Goal: Navigation & Orientation: Find specific page/section

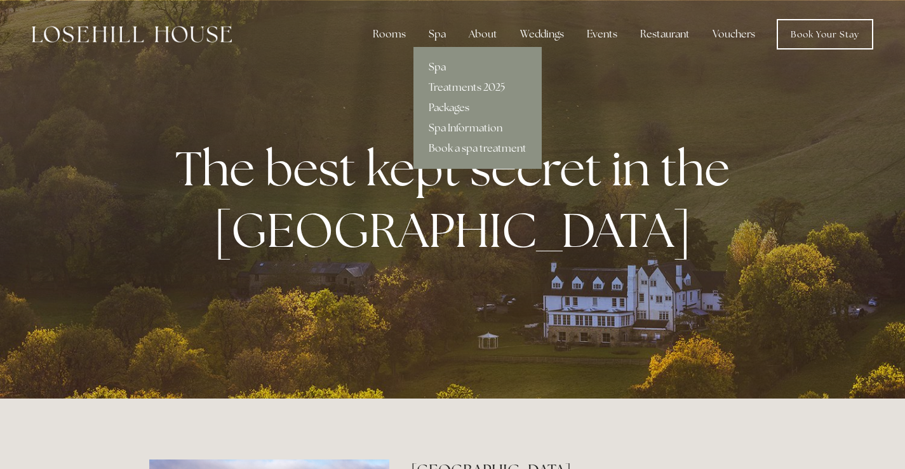
click at [438, 64] on link "Spa" at bounding box center [477, 67] width 128 height 20
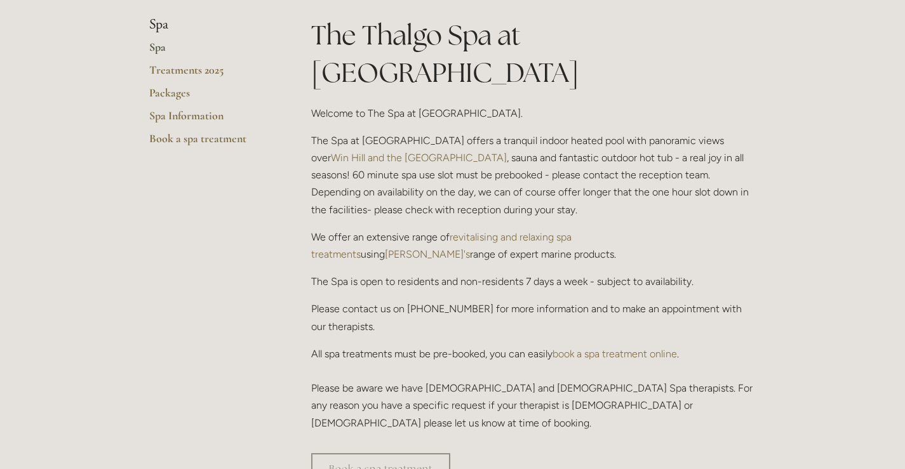
scroll to position [254, 0]
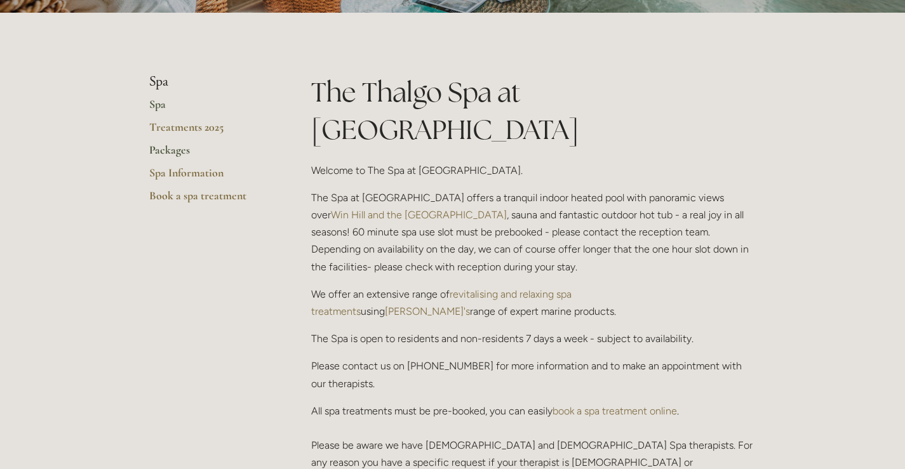
click at [166, 145] on link "Packages" at bounding box center [209, 154] width 121 height 23
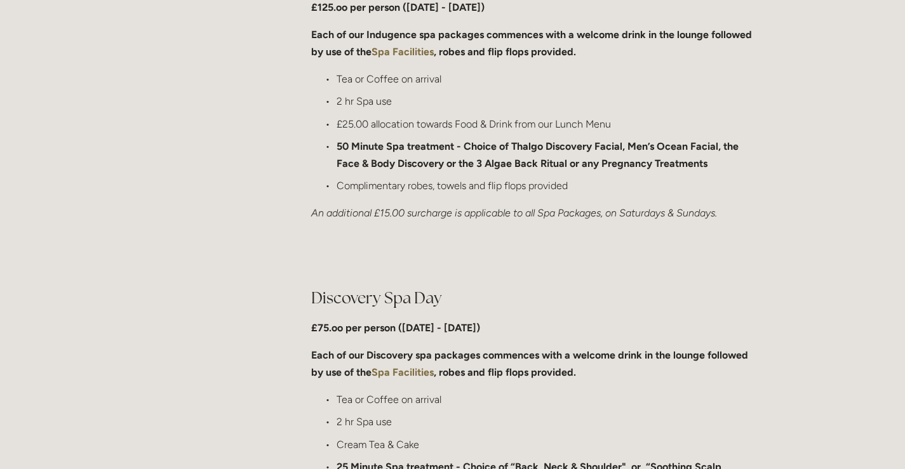
scroll to position [635, 0]
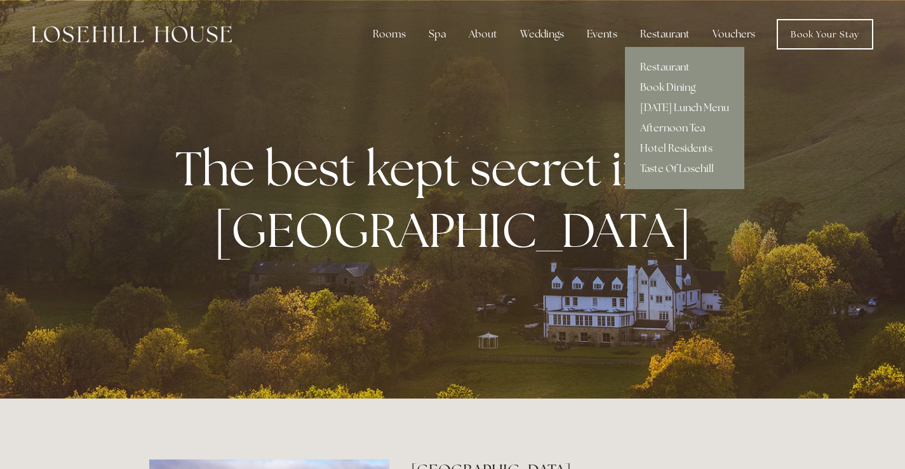
click at [676, 123] on link "Afternoon Tea" at bounding box center [684, 128] width 119 height 20
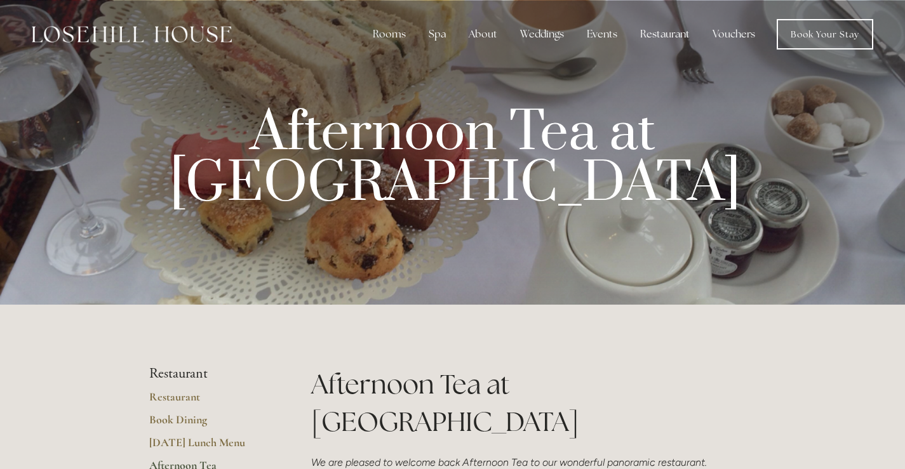
scroll to position [191, 0]
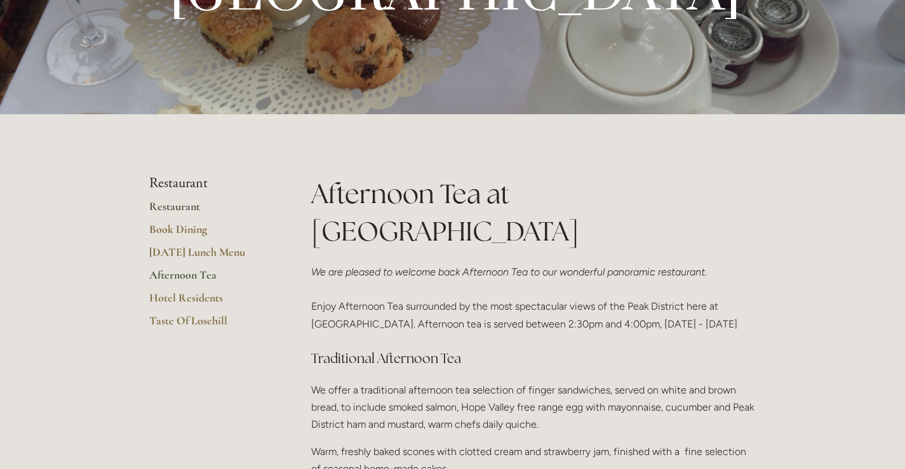
click at [178, 204] on link "Restaurant" at bounding box center [209, 210] width 121 height 23
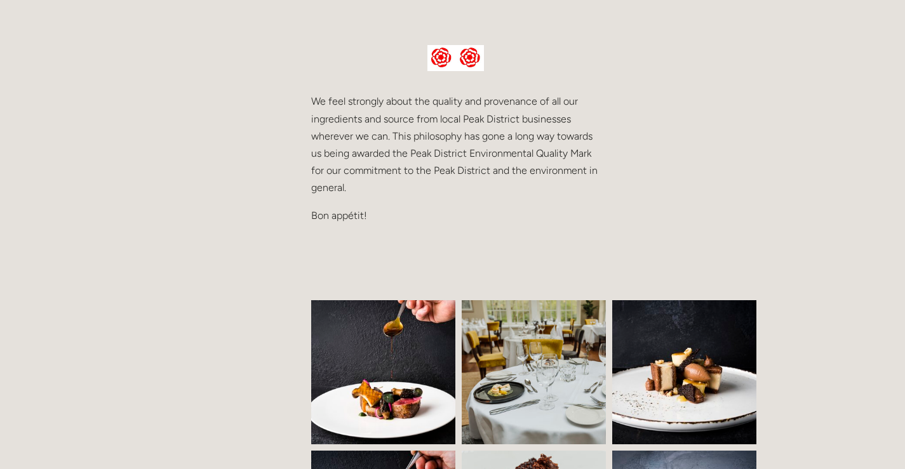
scroll to position [508, 0]
